Goal: Task Accomplishment & Management: Manage account settings

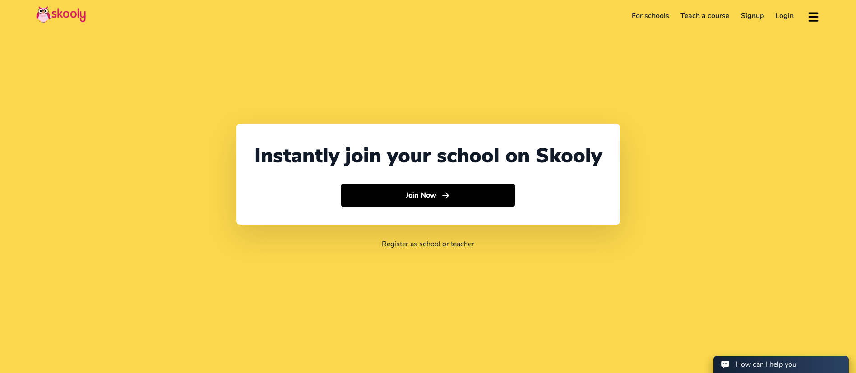
select select "971"
select select "[GEOGRAPHIC_DATA]"
select select "[GEOGRAPHIC_DATA]/[GEOGRAPHIC_DATA]"
click at [784, 5] on header "For schools Teach a course Signup Login Download app Contact support English" at bounding box center [428, 16] width 856 height 32
click at [778, 16] on link "Login" at bounding box center [784, 16] width 30 height 14
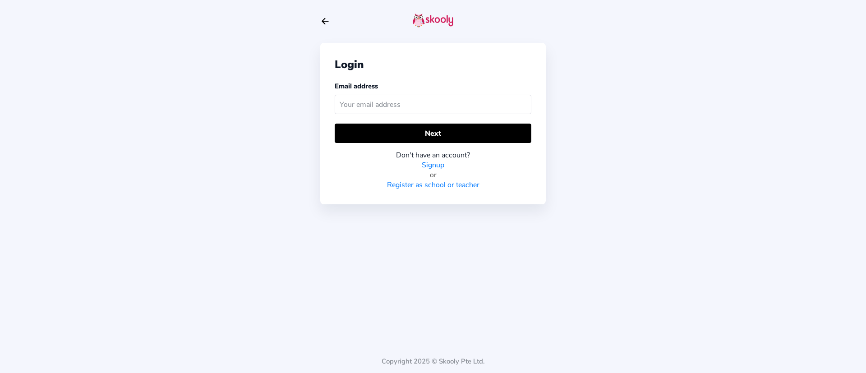
click at [366, 103] on input "text" at bounding box center [433, 104] width 197 height 19
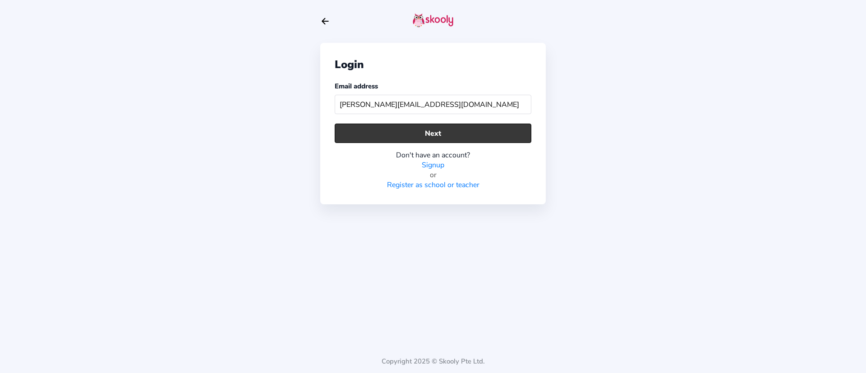
type input "[PERSON_NAME][EMAIL_ADDRESS][DOMAIN_NAME]"
click at [385, 134] on button "Next" at bounding box center [433, 133] width 197 height 19
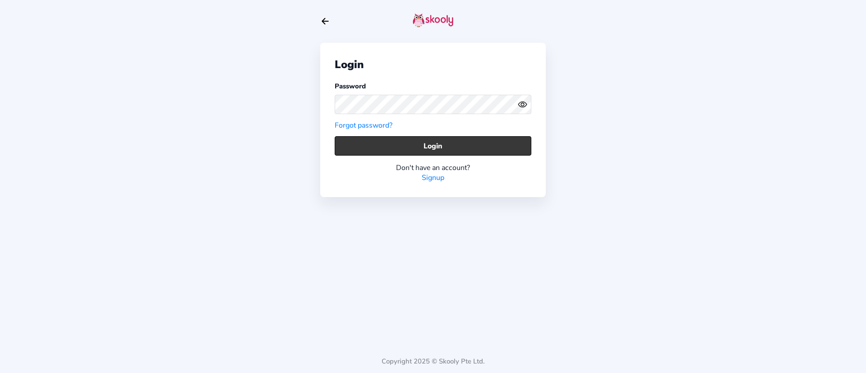
click at [457, 148] on button "Login" at bounding box center [433, 145] width 197 height 19
